Goal: Information Seeking & Learning: Learn about a topic

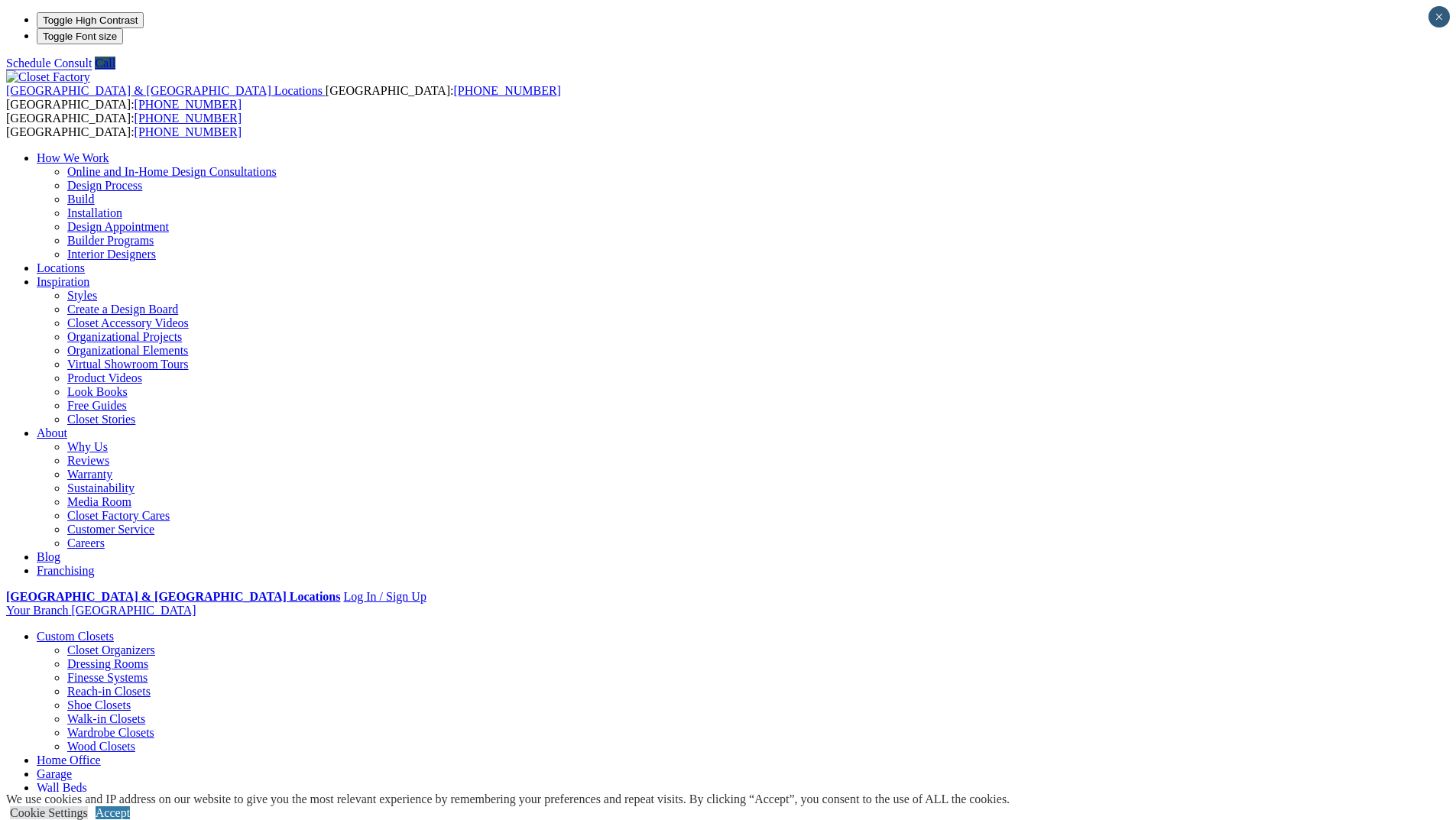
click at [155, 644] on link "Closet Organizers" at bounding box center [111, 650] width 88 height 13
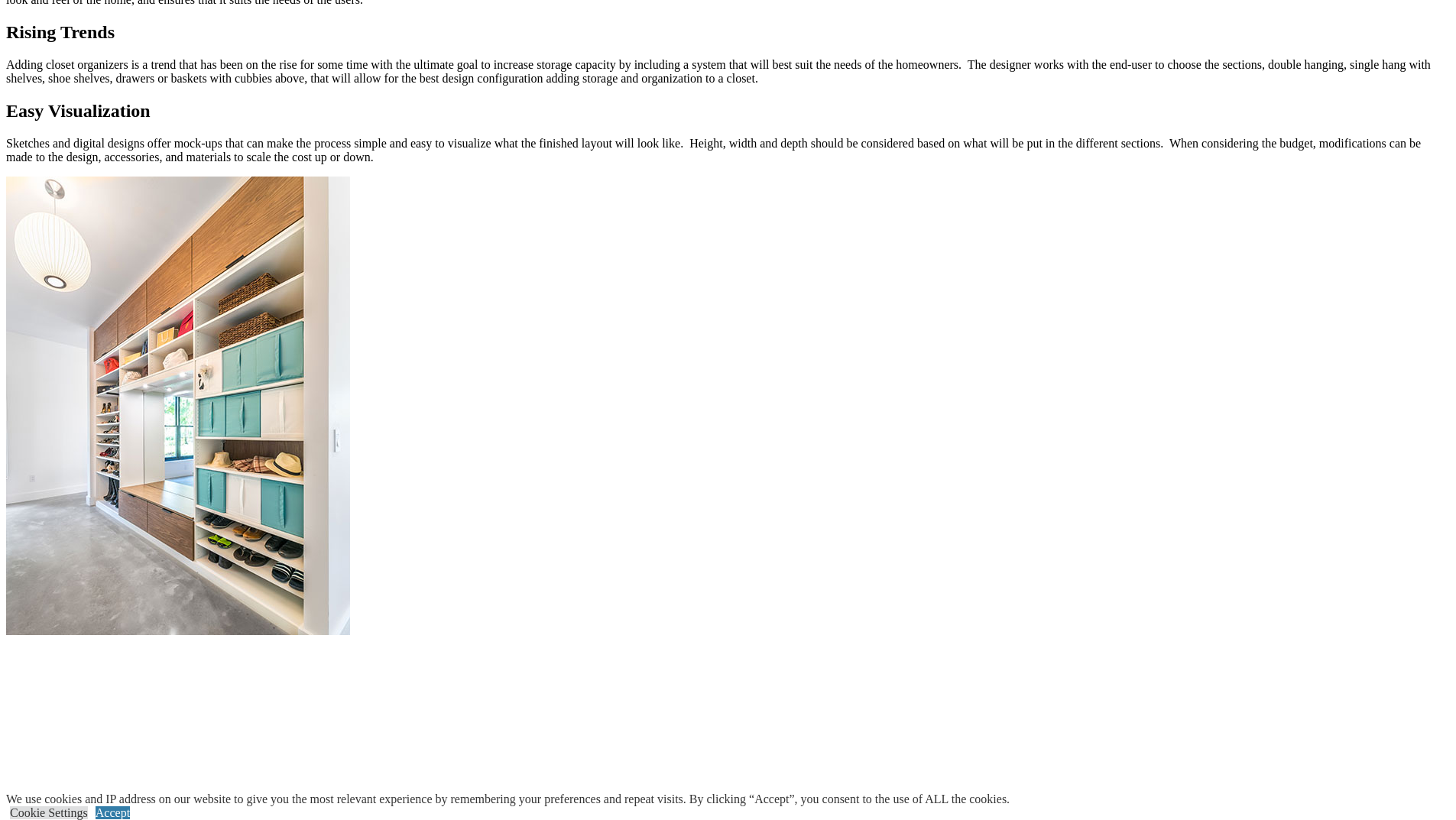
scroll to position [1682, 0]
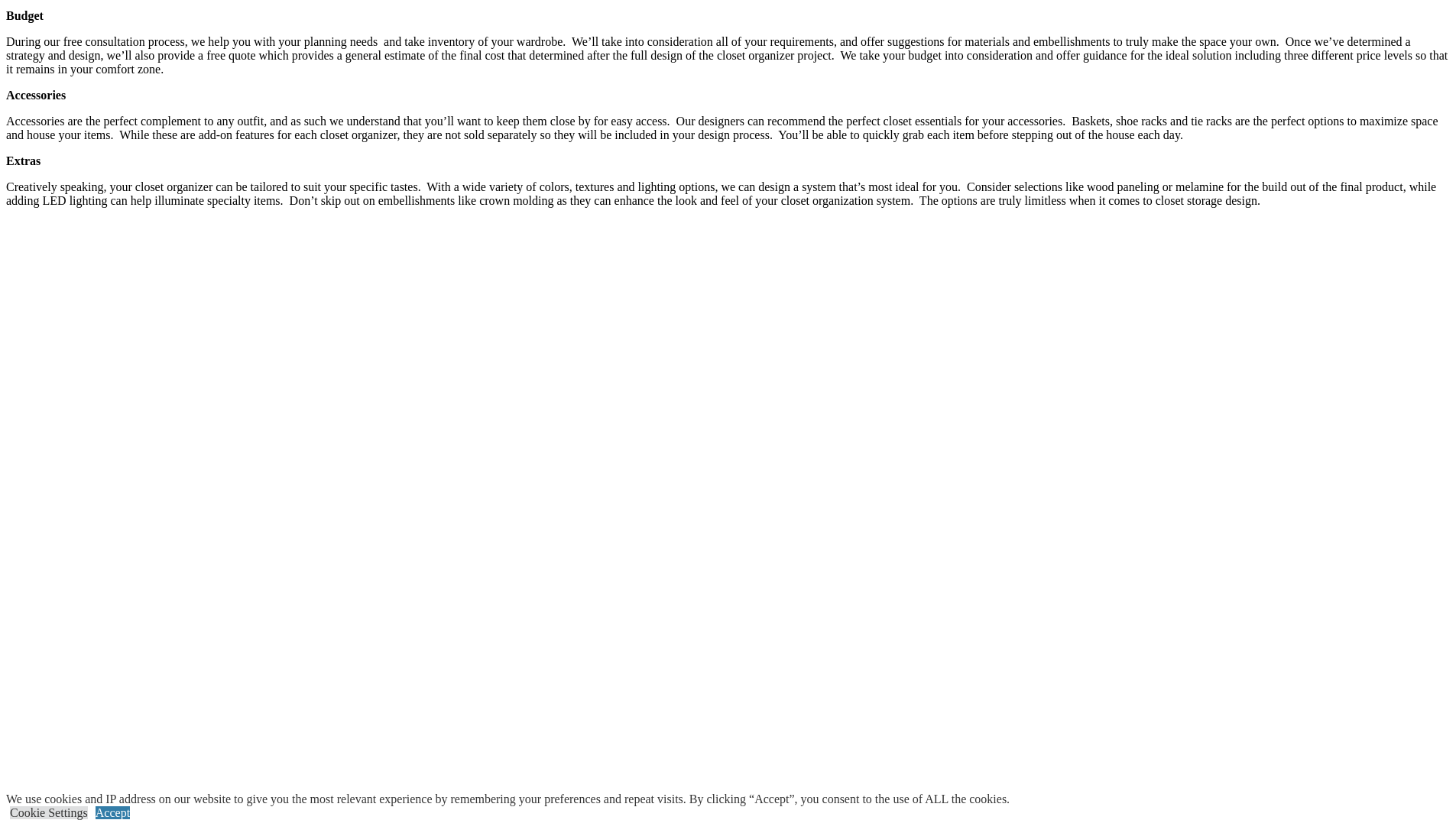
scroll to position [3135, 0]
